Goal: Transaction & Acquisition: Purchase product/service

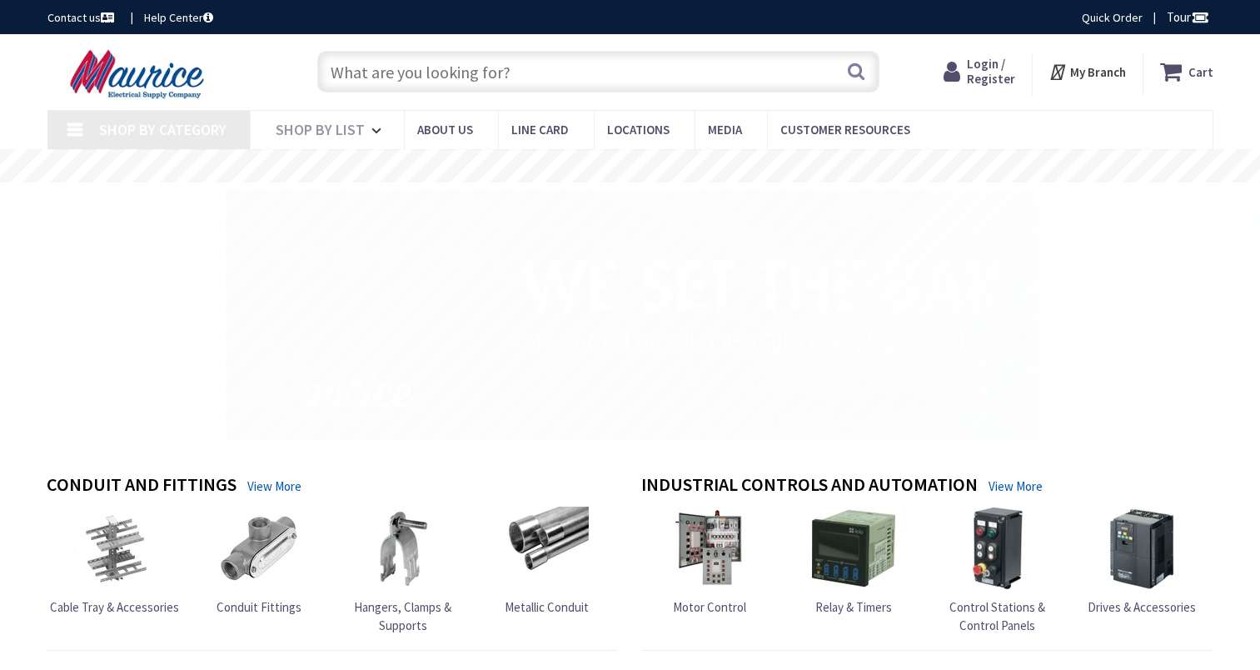
type input "[GEOGRAPHIC_DATA], [GEOGRAPHIC_DATA]"
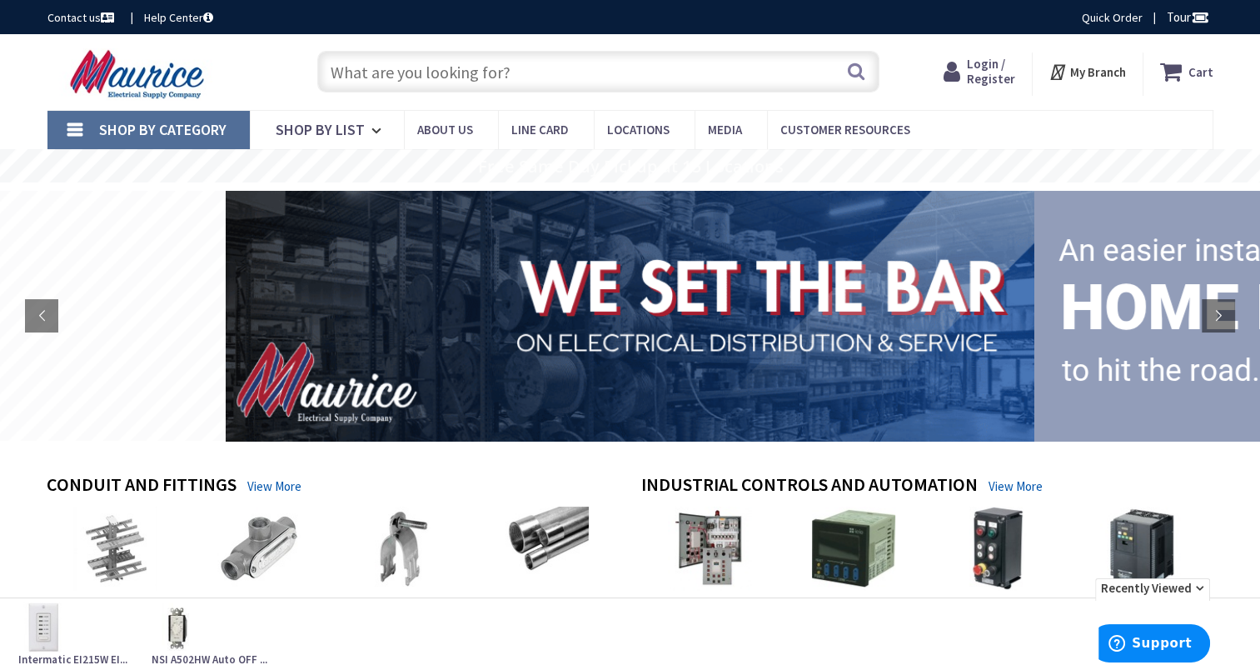
click at [999, 68] on span "Login / Register" at bounding box center [991, 71] width 48 height 31
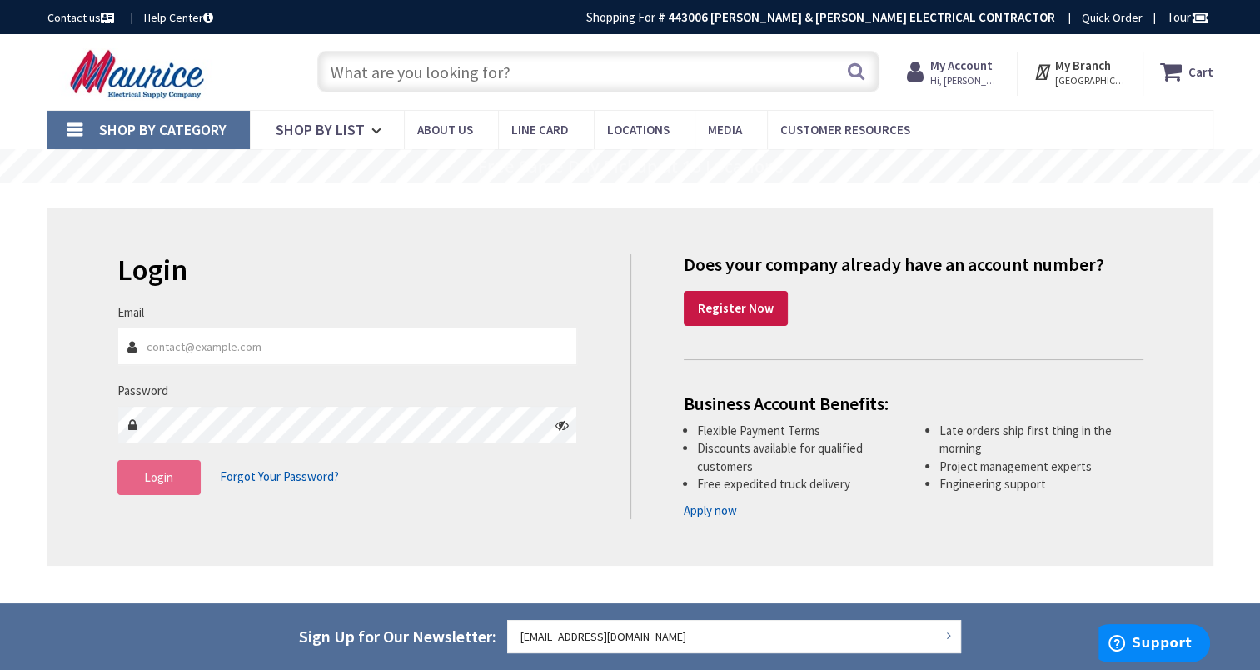
type input "[EMAIL_ADDRESS][DOMAIN_NAME]"
click at [162, 484] on span "Login" at bounding box center [158, 477] width 29 height 16
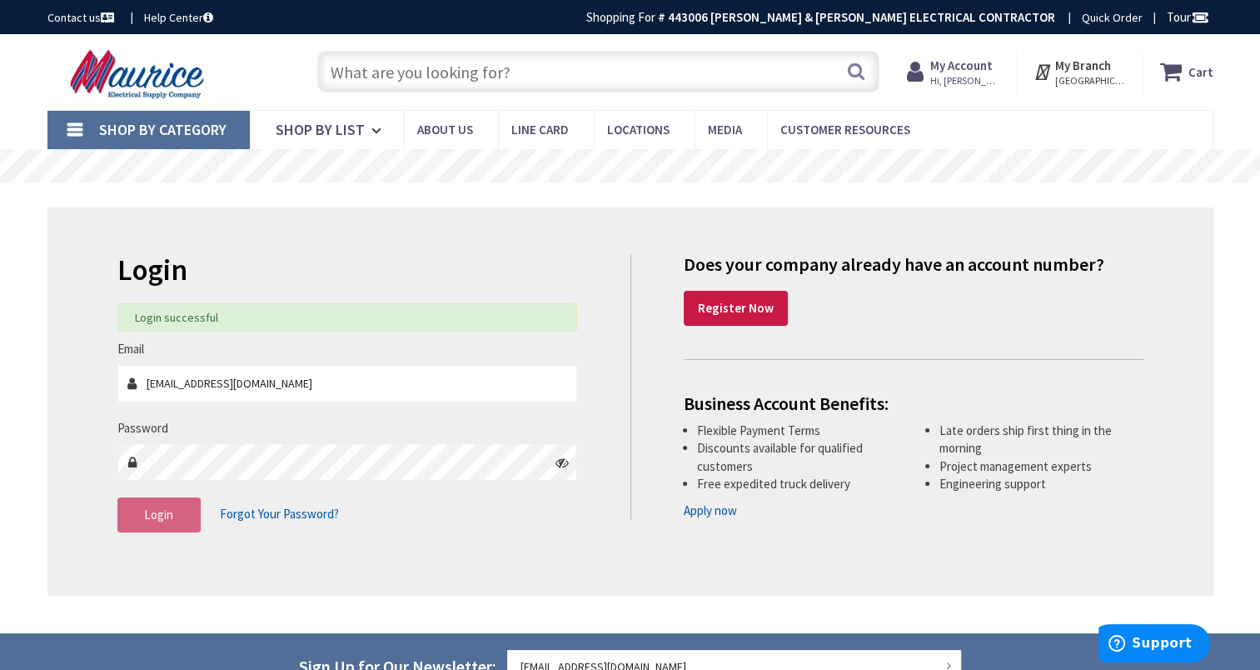
click at [394, 75] on input "text" at bounding box center [598, 72] width 562 height 42
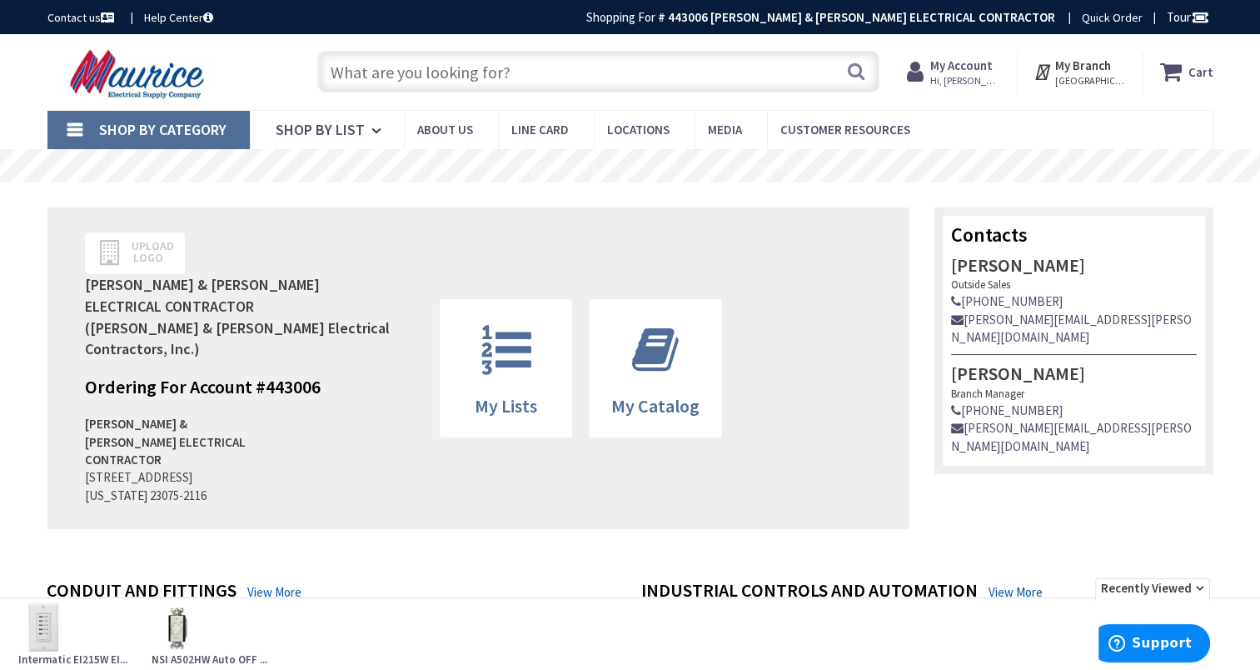
click at [359, 73] on input "text" at bounding box center [598, 72] width 562 height 42
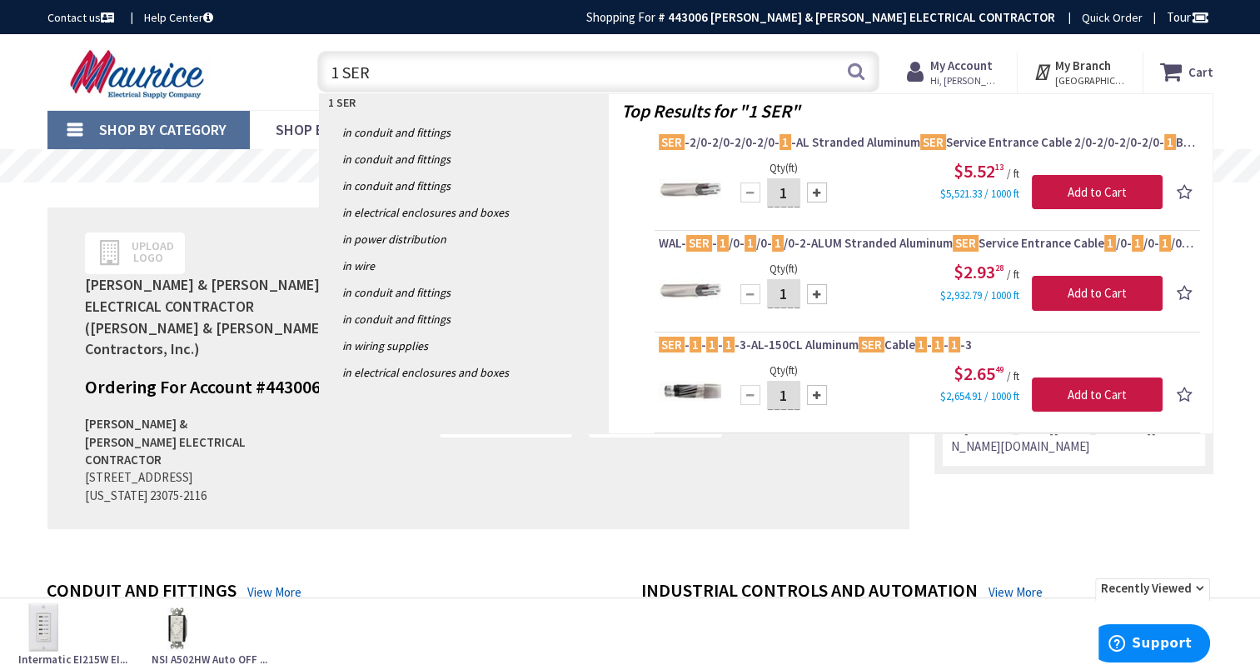
click at [327, 67] on input "1 SER" at bounding box center [598, 72] width 562 height 42
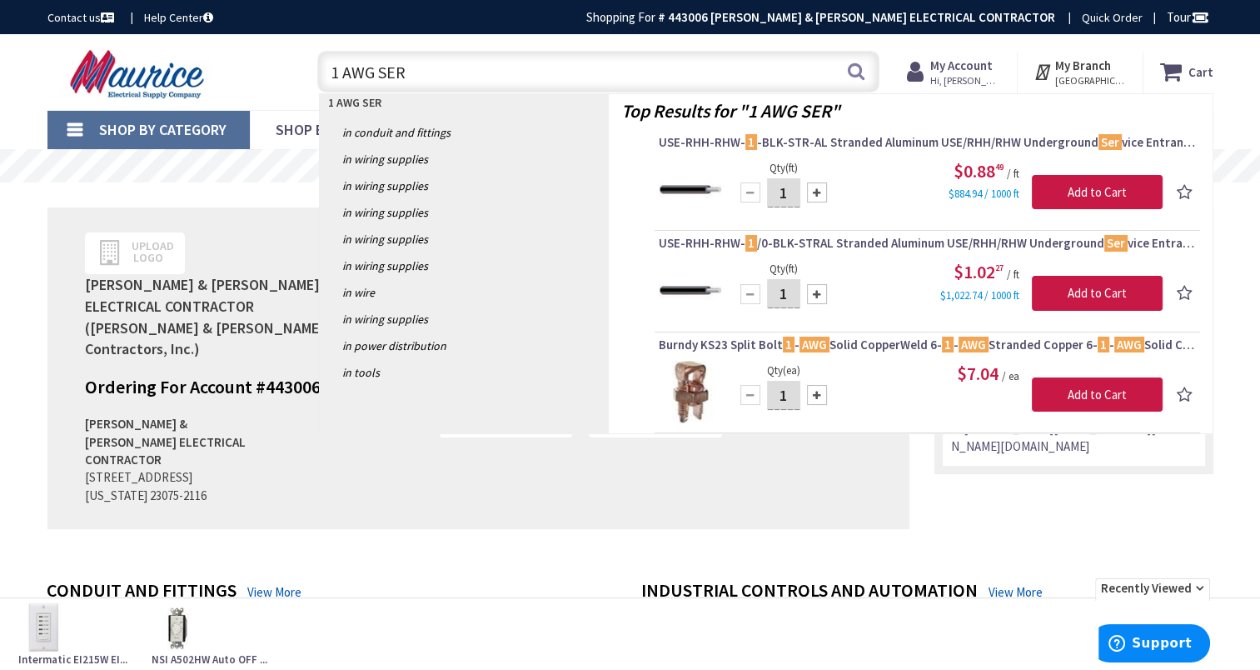
click at [327, 73] on input "1 AWG SER" at bounding box center [598, 72] width 562 height 42
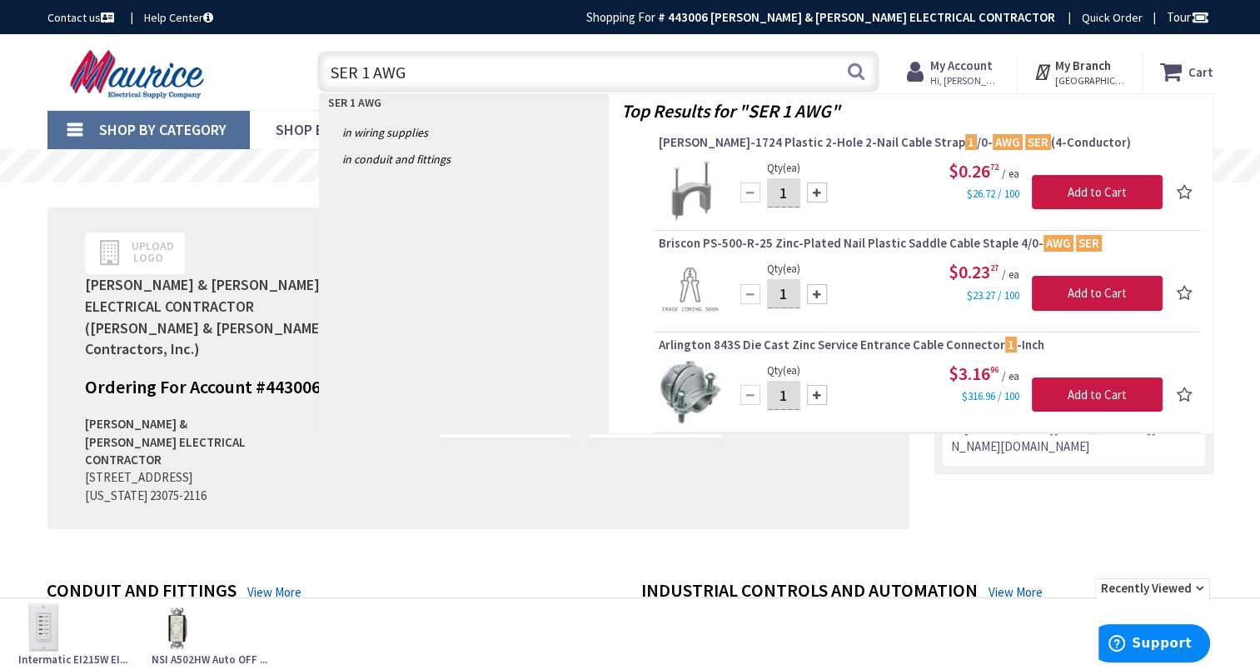
drag, startPoint x: 456, startPoint y: 82, endPoint x: 281, endPoint y: 78, distance: 174.9
click at [281, 78] on div "Toggle Nav SER 1 AWG SER 1 AWG Search Cart My Cart Close" at bounding box center [630, 72] width 1191 height 56
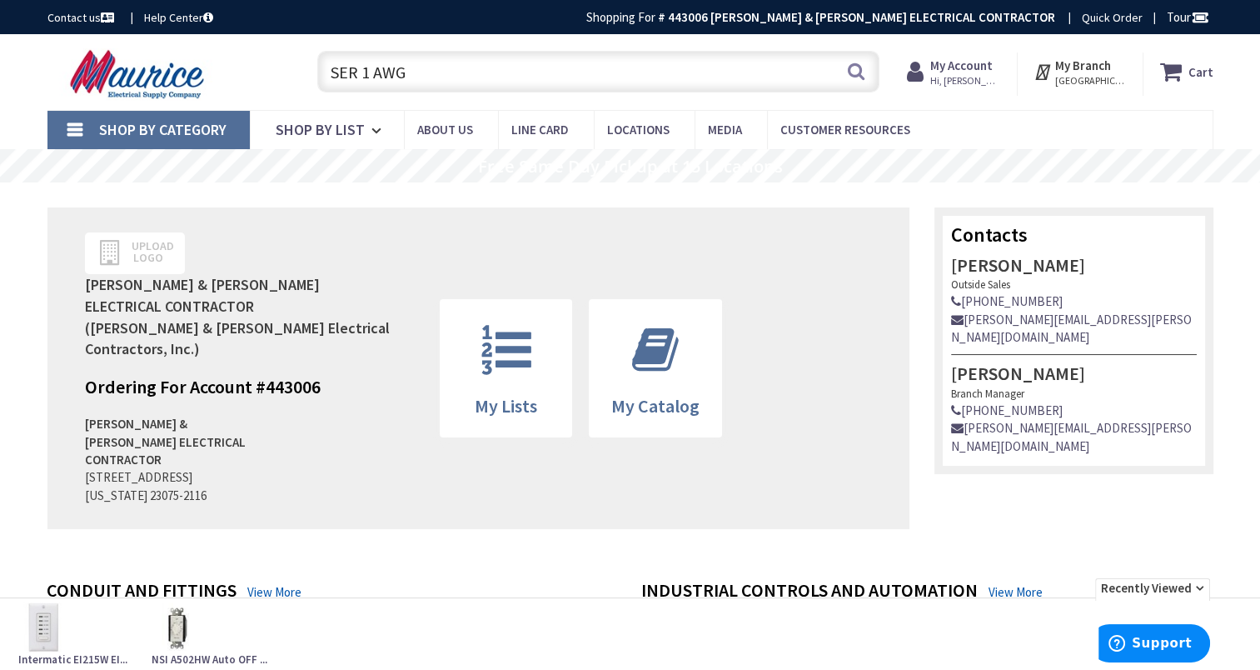
paste input "-1-1-3 ALUM"
type input "SER 1-1-1-3 ALUM"
click at [859, 72] on button "Search" at bounding box center [856, 70] width 22 height 37
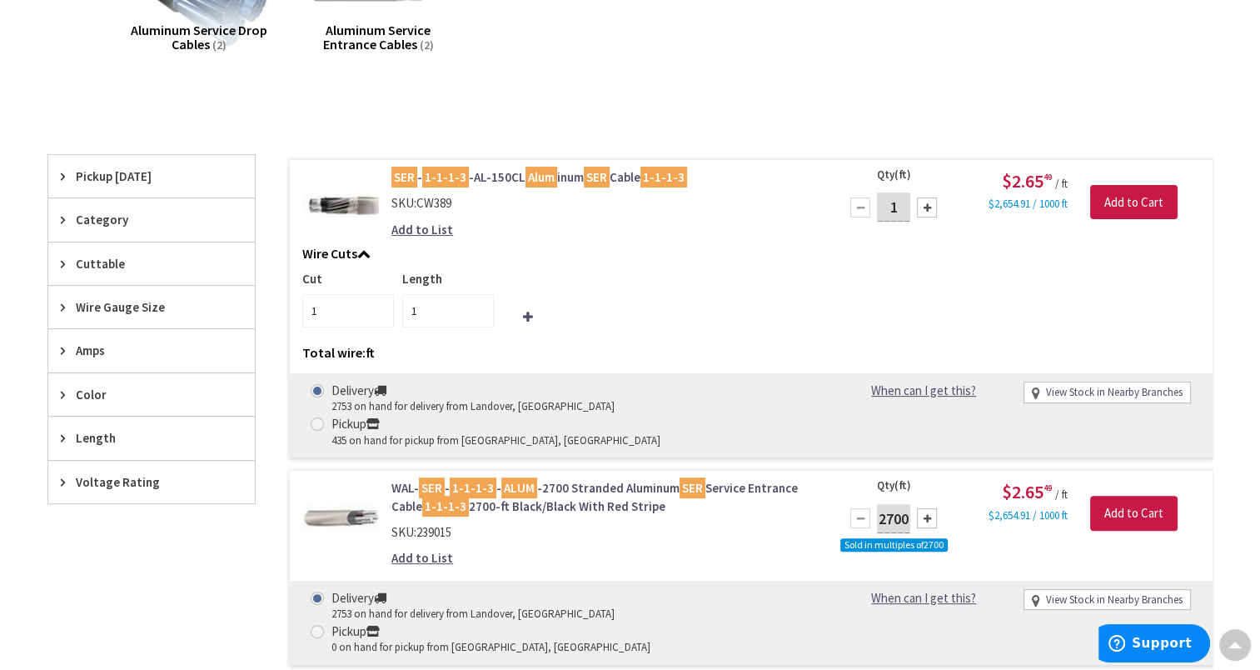
scroll to position [416, 0]
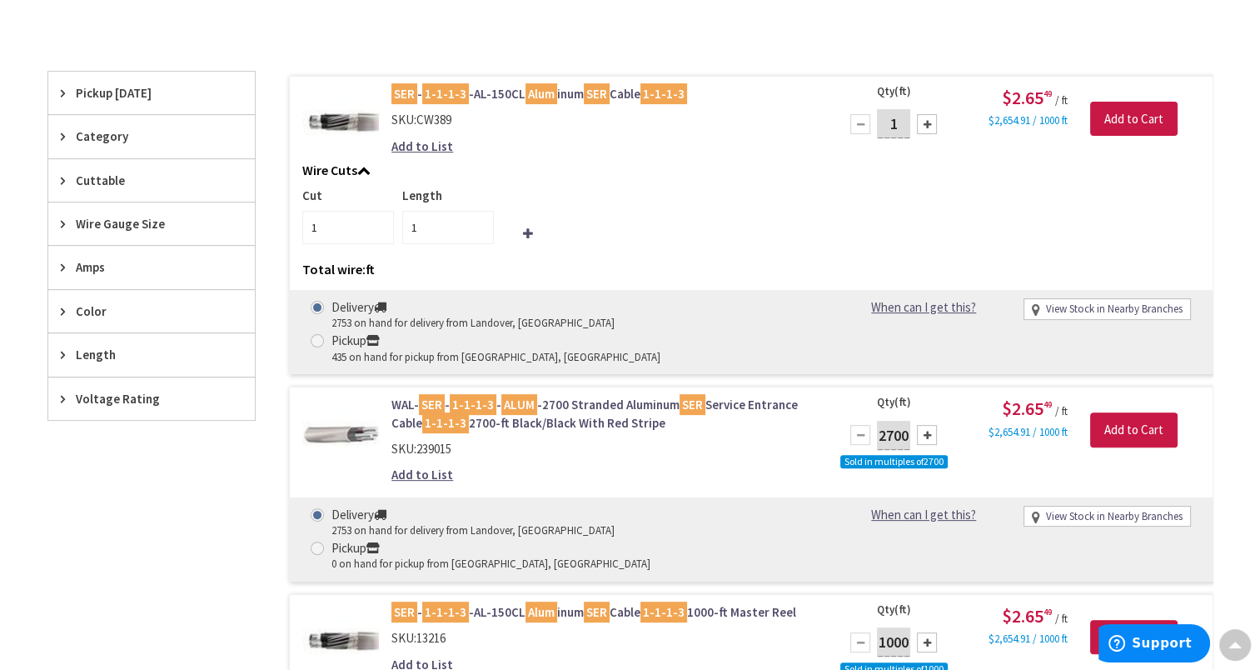
click at [554, 396] on link "WAL- SER - 1-1-1-3 - ALUM -2700 Stranded Aluminum SER Service Entrance Cable 1-…" at bounding box center [603, 414] width 424 height 36
